Goal: Task Accomplishment & Management: Use online tool/utility

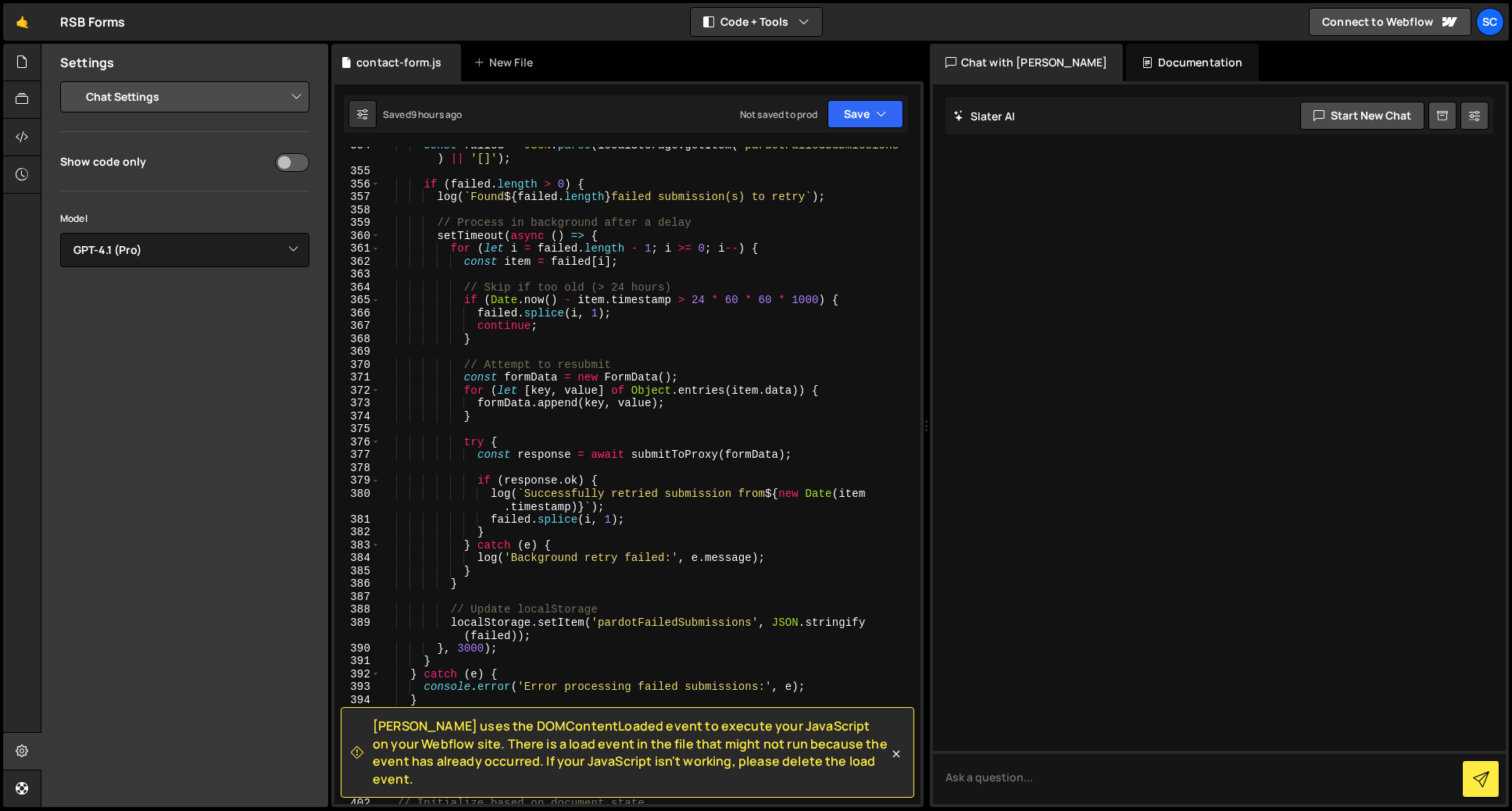
select select "chat"
select select "gpt-4.1"
click at [749, 385] on div "const failed = JSON . parse ( localStorage . getItem ( 'pardotFailedSubmissions…" at bounding box center [647, 487] width 534 height 696
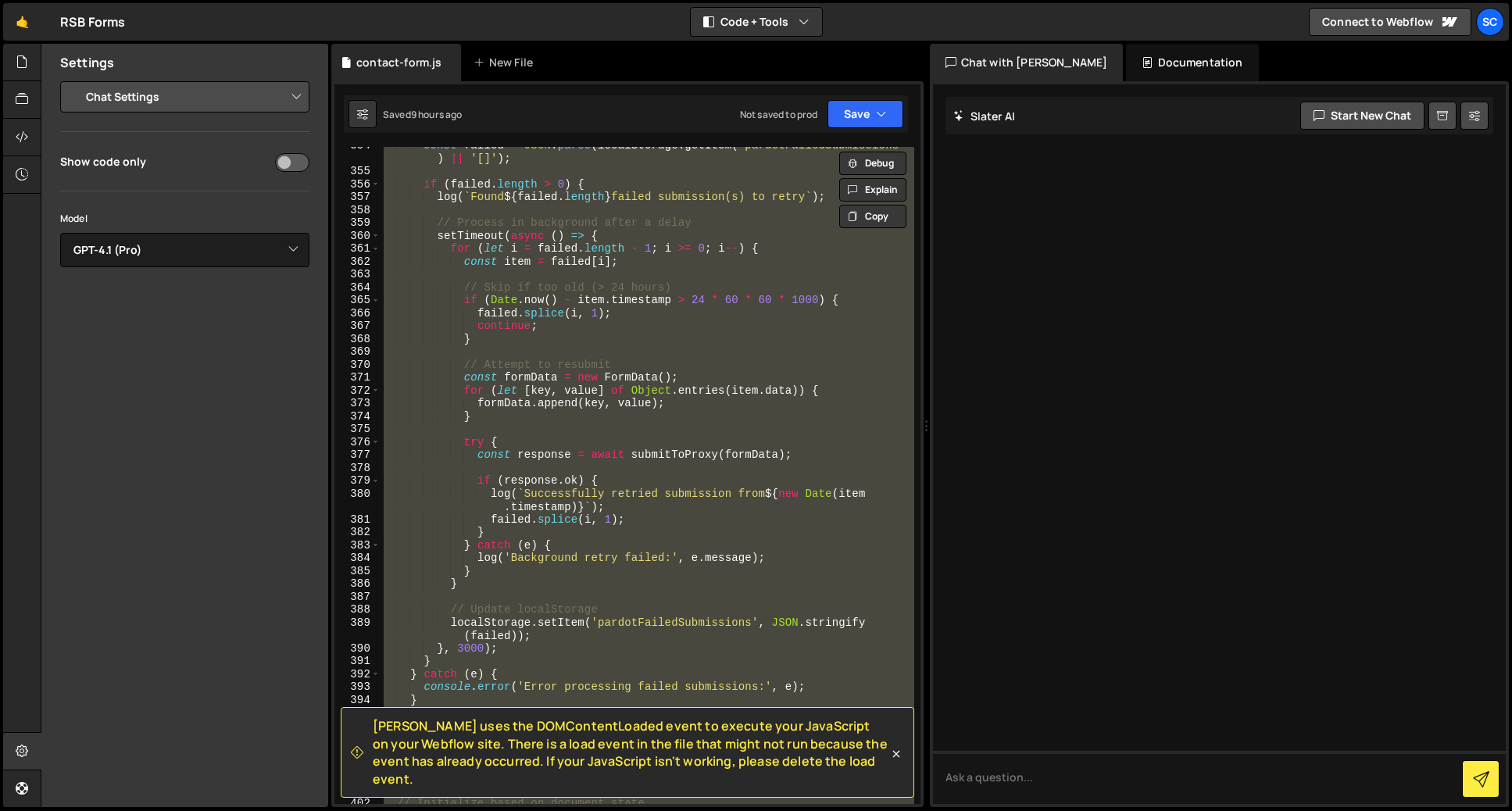
click at [749, 385] on div "const failed = JSON . parse ( localStorage . getItem ( 'pardotFailedSubmissions…" at bounding box center [647, 487] width 534 height 696
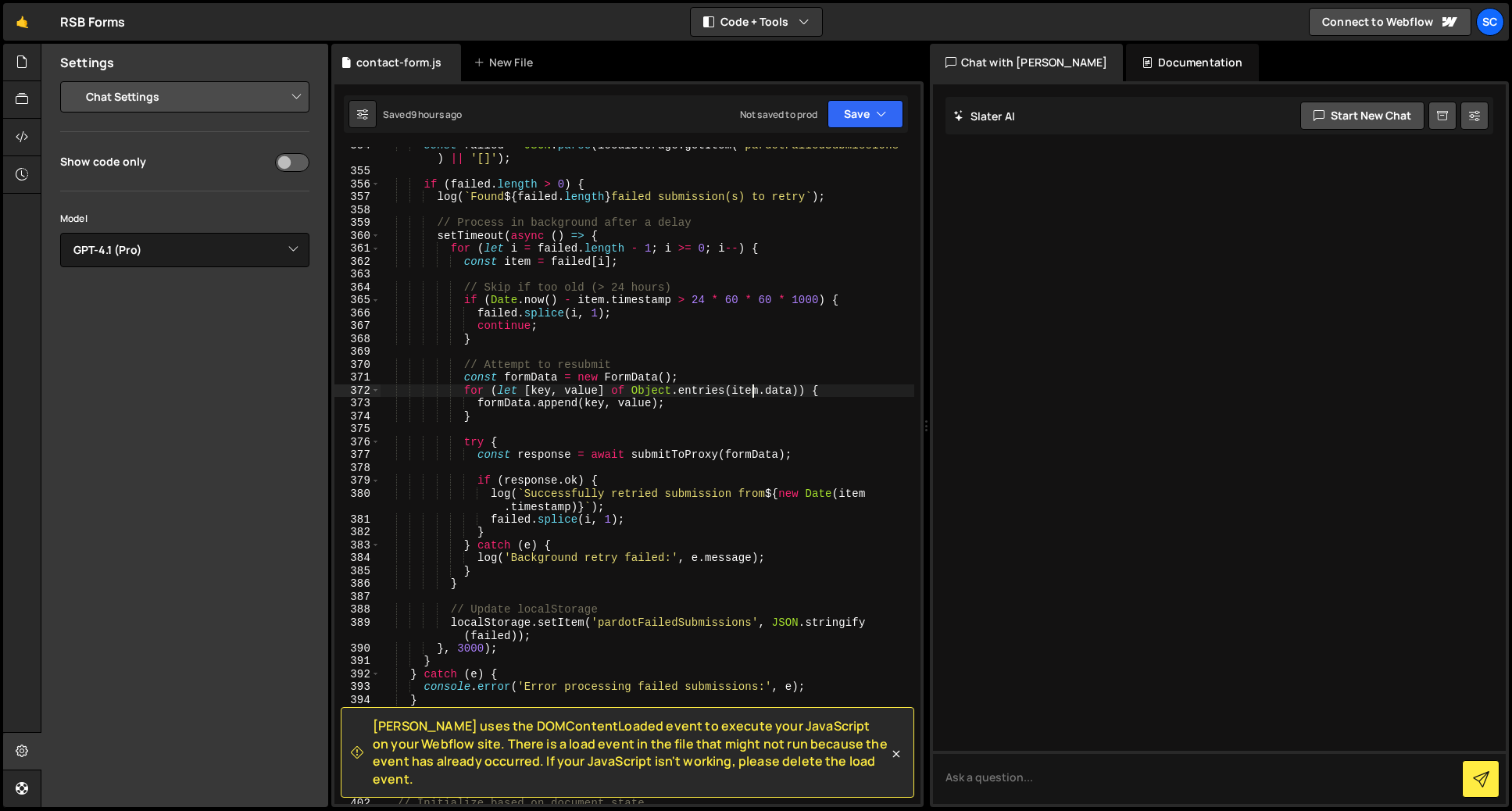
click at [830, 310] on div "const failed = JSON . parse ( localStorage . getItem ( 'pardotFailedSubmissions…" at bounding box center [647, 487] width 534 height 696
type textarea "failed.splice(i, 1);"
click at [1129, 64] on div "Documentation" at bounding box center [1191, 62] width 132 height 38
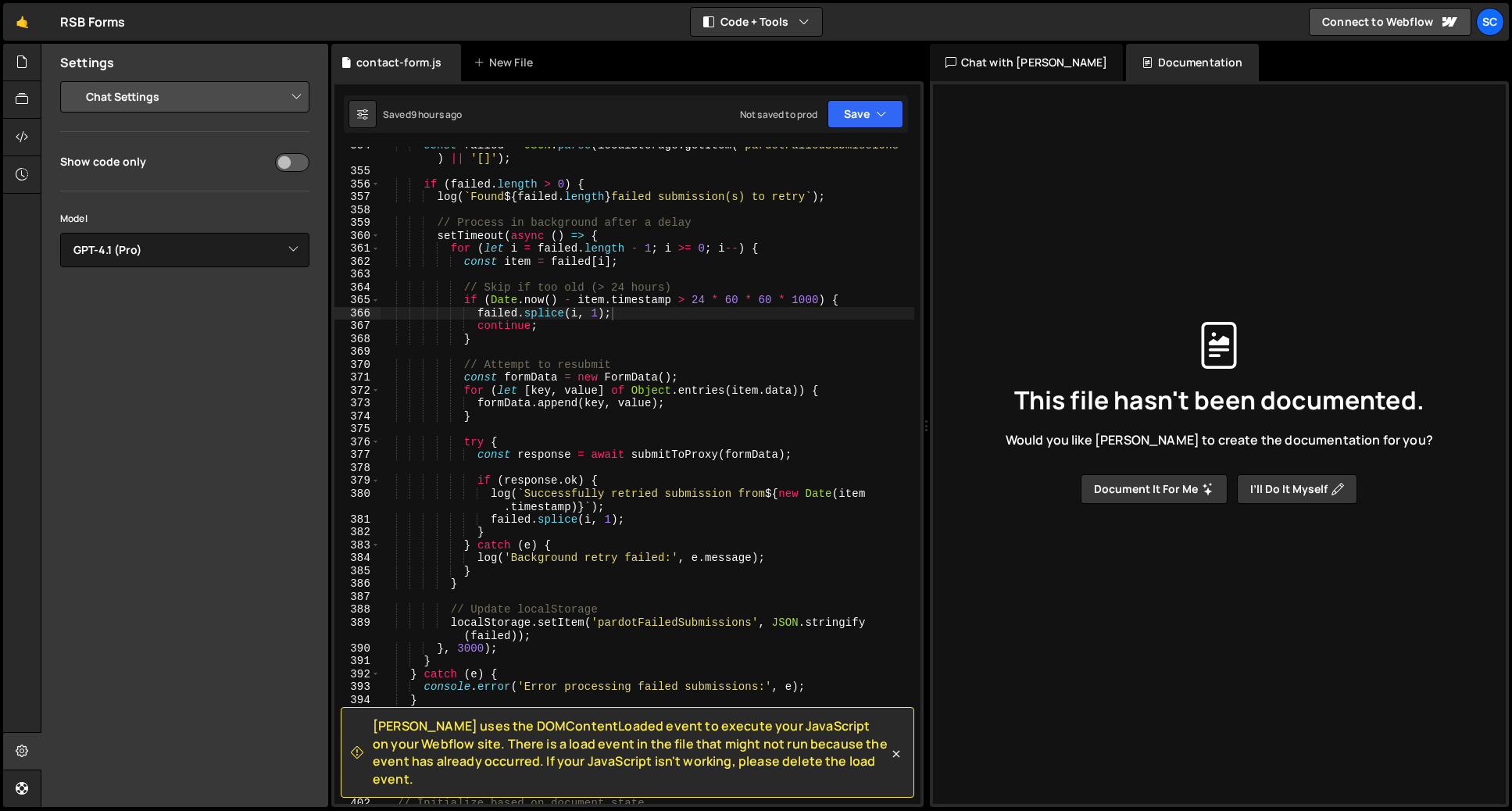
click at [1175, 490] on button "Document it for me" at bounding box center [1154, 489] width 147 height 30
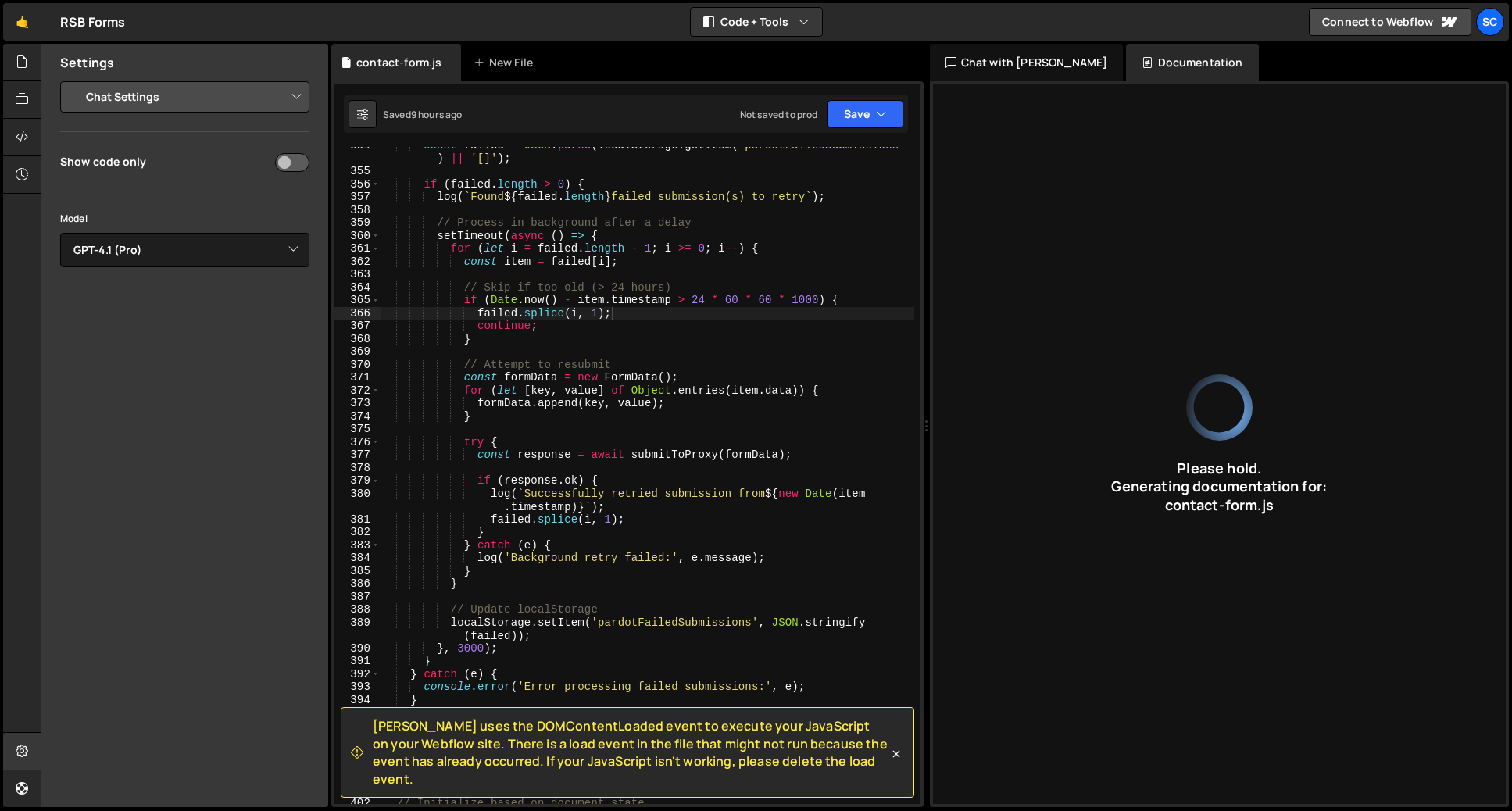
type input "JavaScript code for handling form submissions via a Cloudflare Worker proxy wit…"
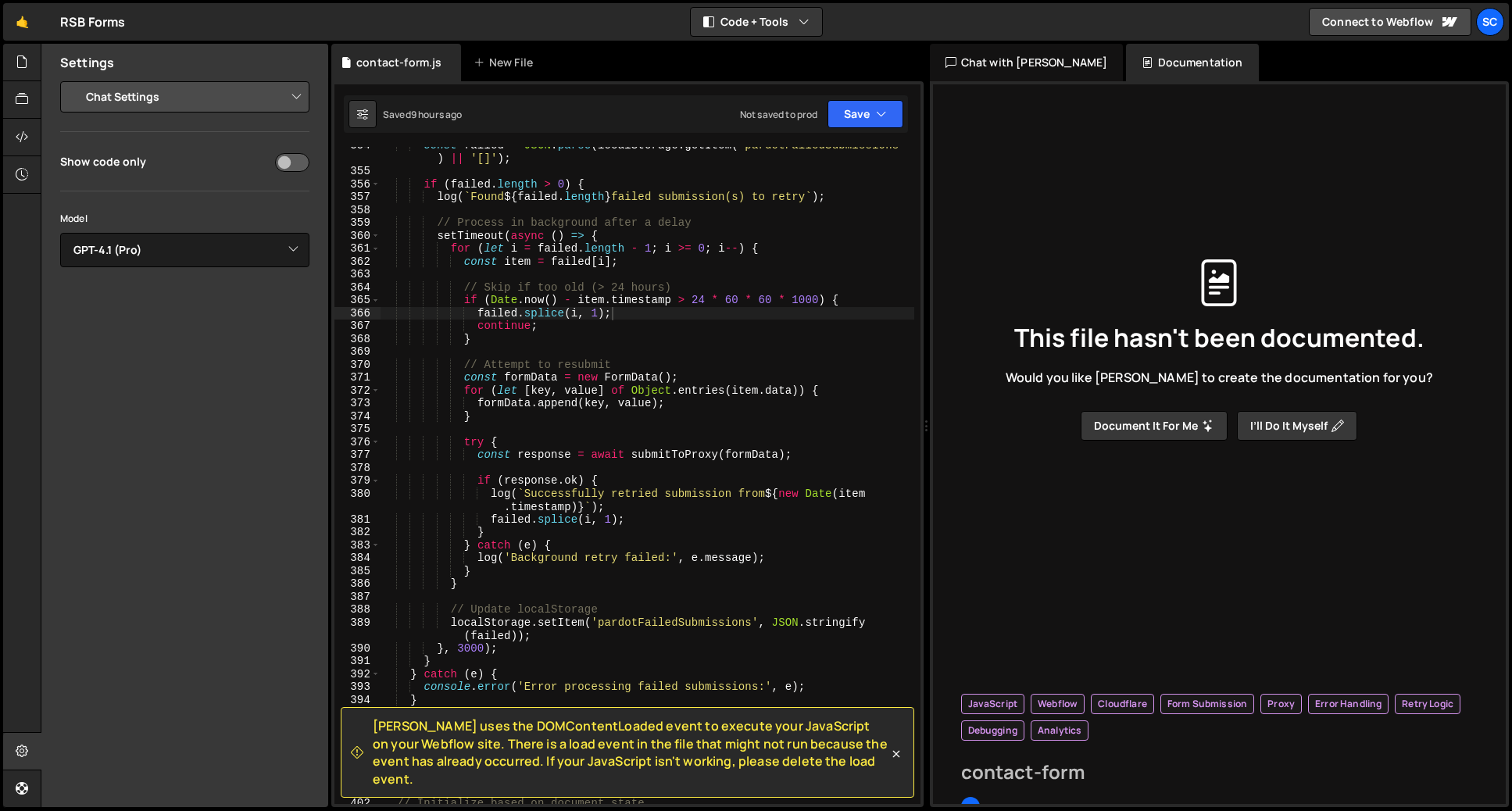
type input "contact-form"
